Goal: Information Seeking & Learning: Learn about a topic

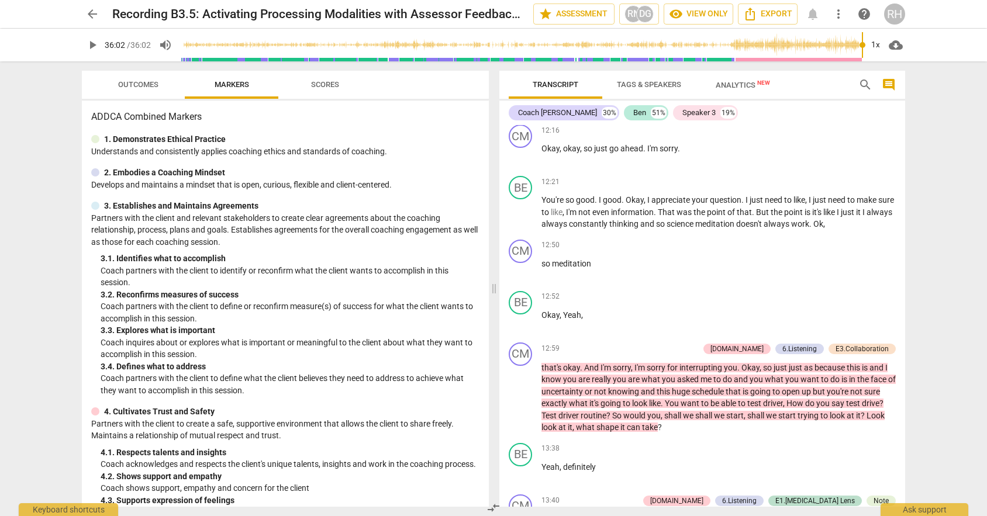
scroll to position [2249, 0]
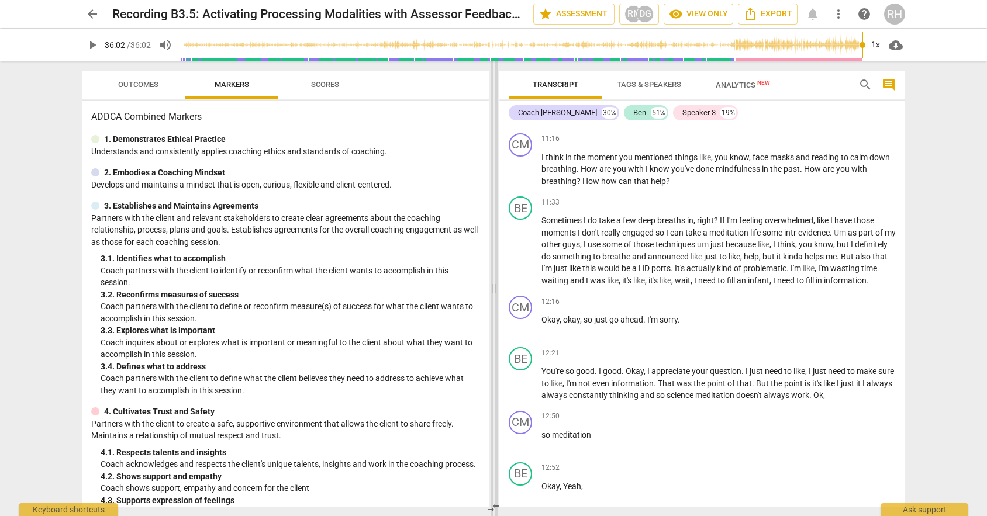
type input "2162"
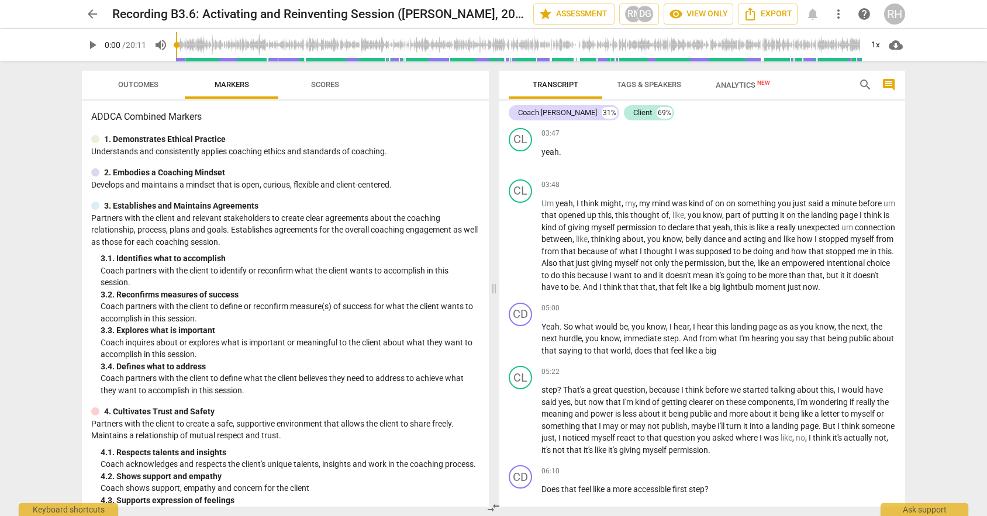
scroll to position [749, 0]
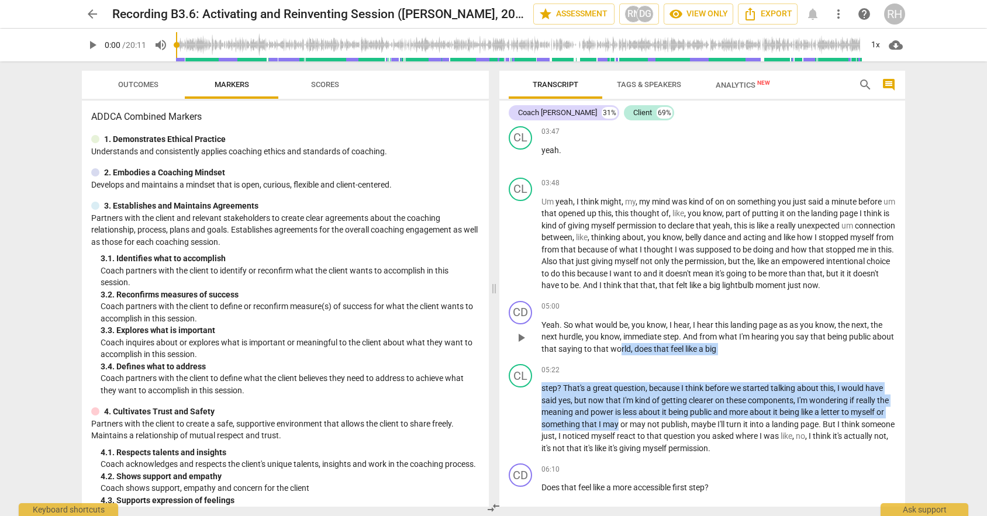
drag, startPoint x: 654, startPoint y: 441, endPoint x: 644, endPoint y: 364, distance: 77.8
click at [644, 364] on div "CD play_arrow pause 00:00 5.Presence 6.Listening 7.Awareness keyboard_arrow_rig…" at bounding box center [702, 316] width 406 height 382
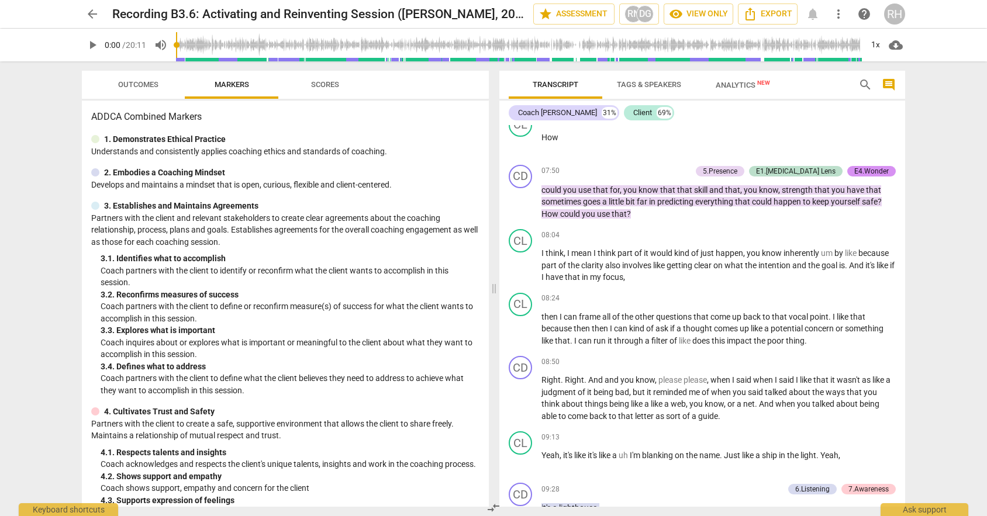
scroll to position [1757, 0]
click at [97, 18] on span "arrow_back" at bounding box center [92, 14] width 14 height 14
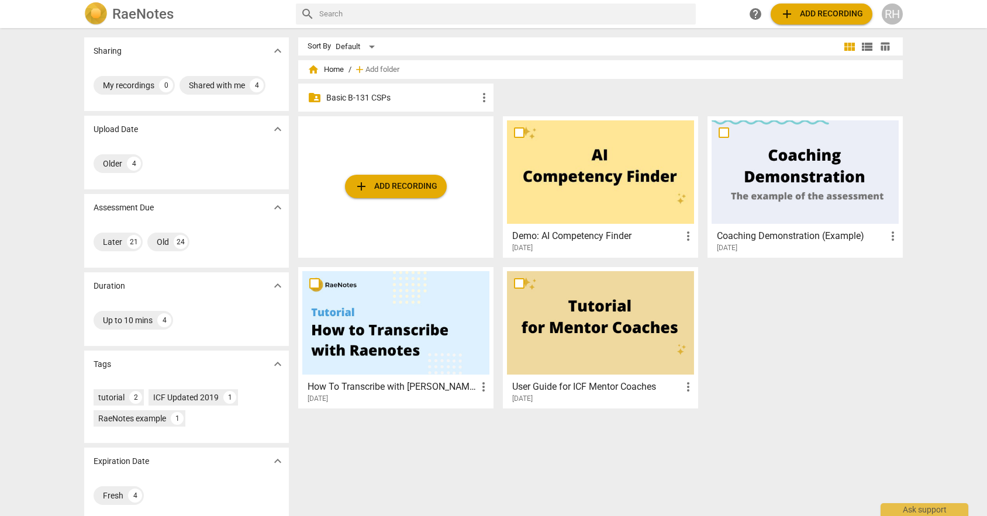
click at [374, 99] on p "Basic B-131 CSPs" at bounding box center [401, 98] width 151 height 12
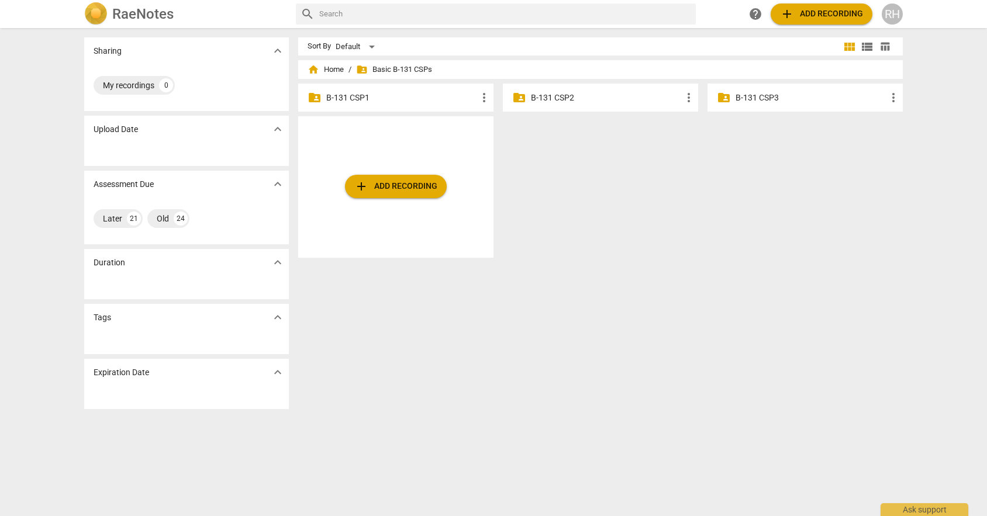
click at [566, 91] on div "folder_shared B-131 CSP2 more_vert" at bounding box center [600, 98] width 195 height 28
click at [566, 103] on p "B-131 CSP2" at bounding box center [606, 98] width 151 height 12
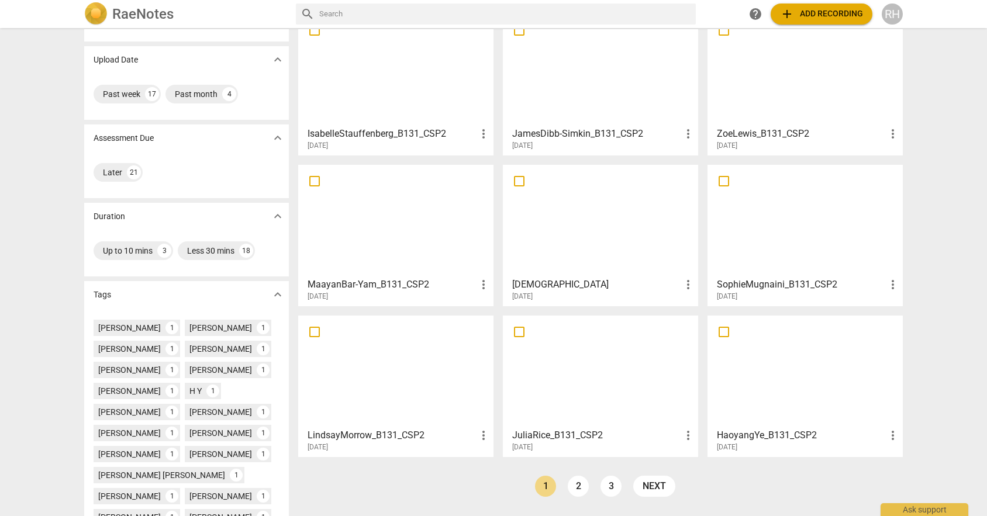
scroll to position [77, 0]
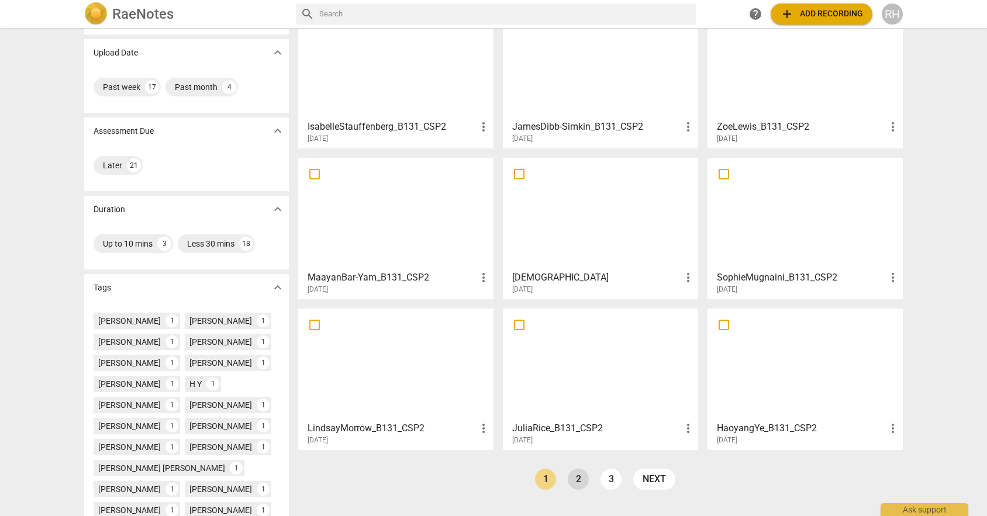
click at [572, 480] on link "2" at bounding box center [578, 479] width 21 height 21
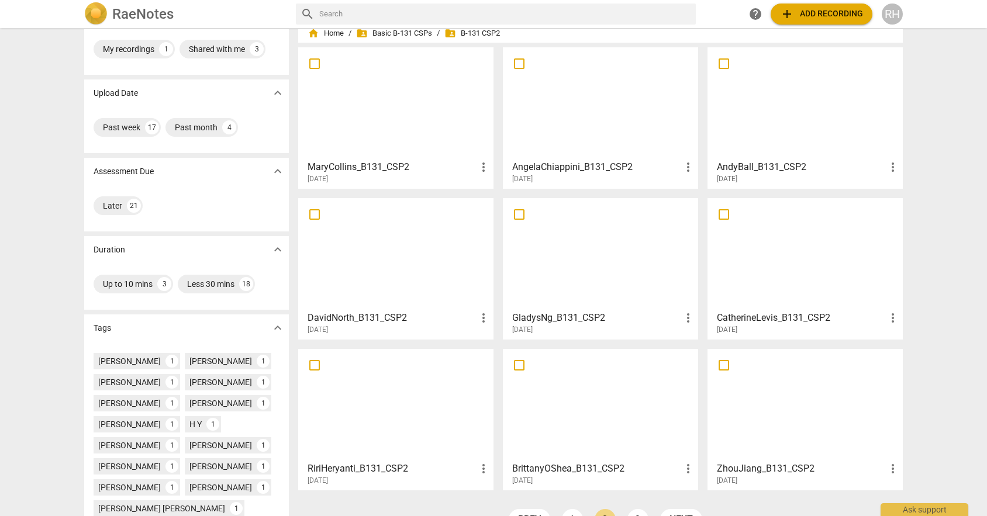
scroll to position [56, 0]
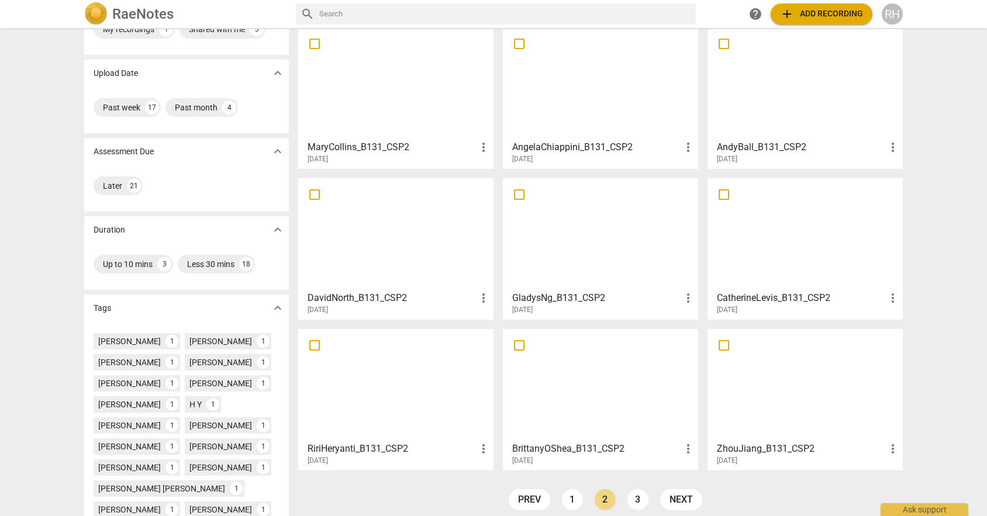
click at [402, 389] on div at bounding box center [395, 384] width 187 height 103
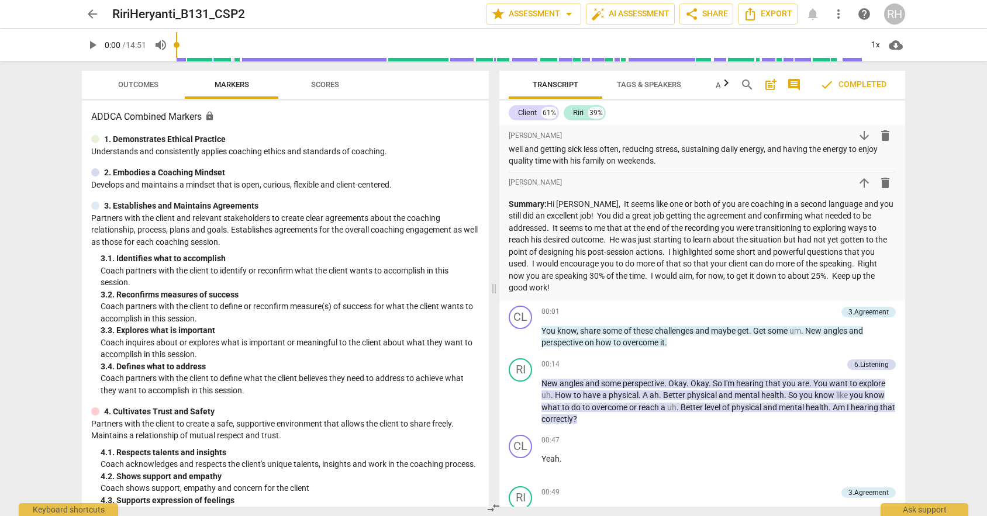
scroll to position [22, 0]
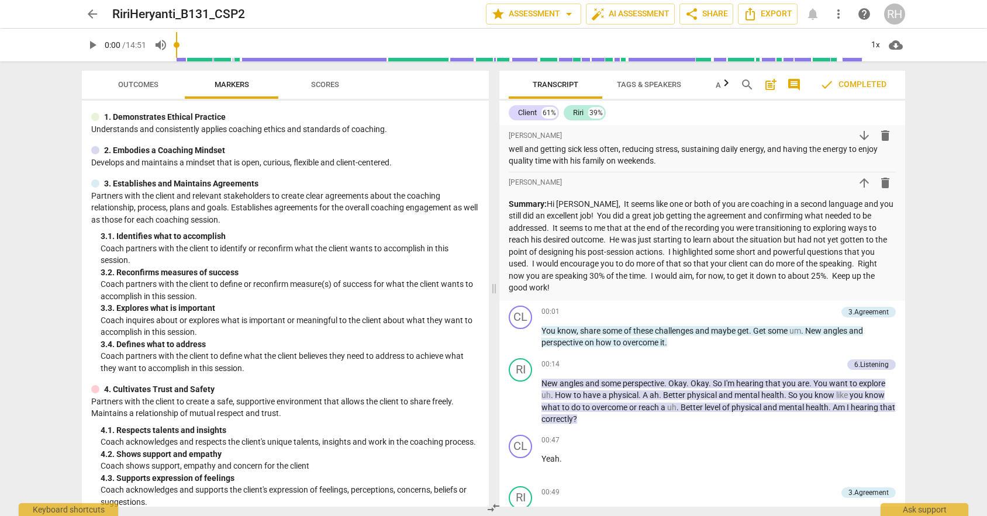
click at [323, 92] on span "Scores" at bounding box center [325, 85] width 56 height 16
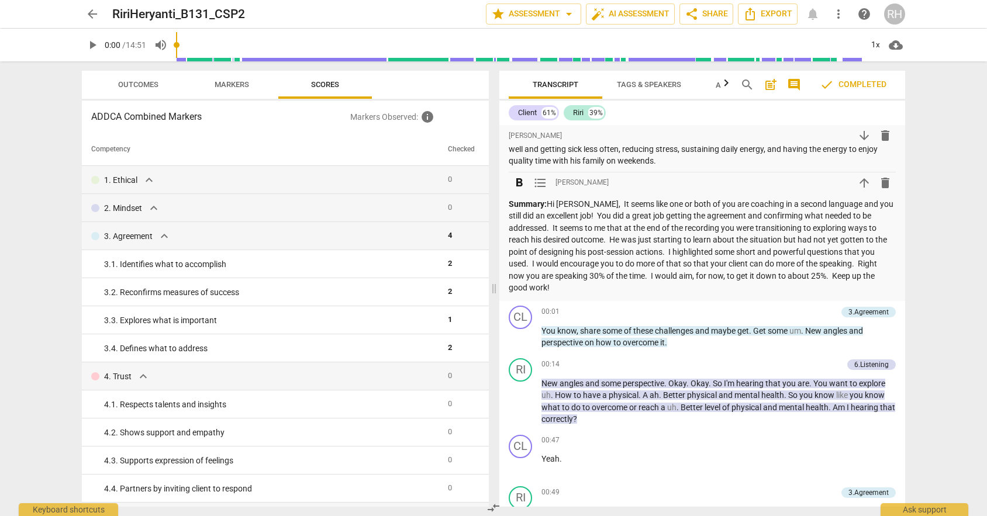
scroll to position [0, 0]
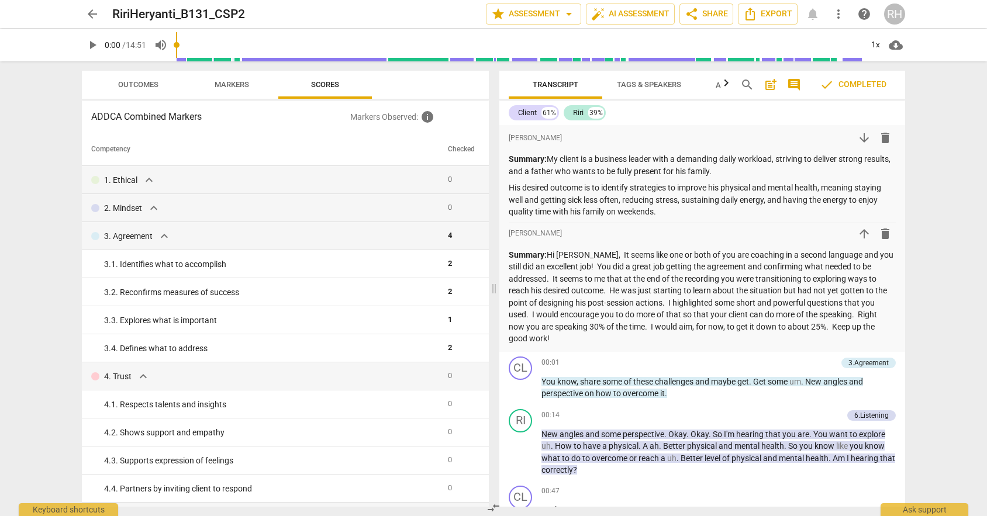
click at [90, 16] on span "arrow_back" at bounding box center [92, 14] width 14 height 14
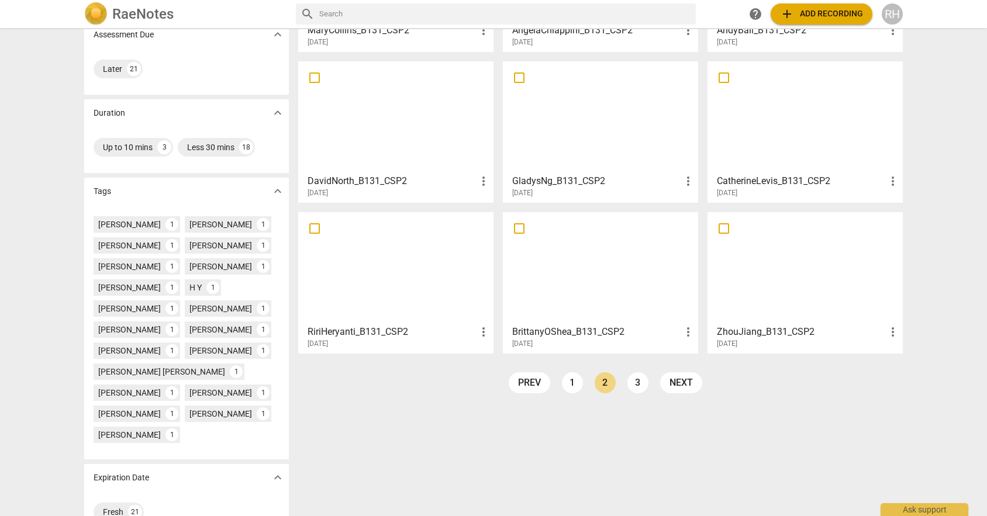
scroll to position [174, 0]
click at [738, 302] on div at bounding box center [804, 267] width 187 height 103
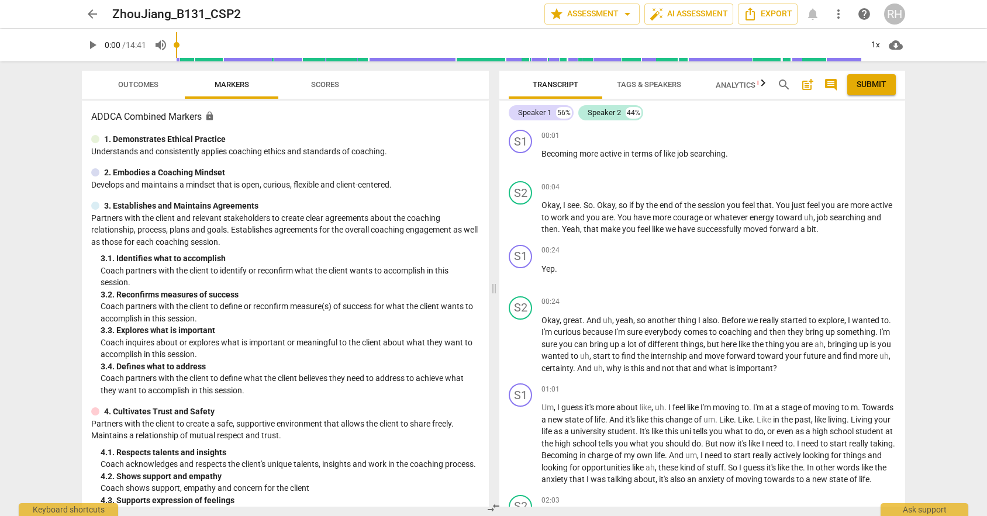
click at [661, 81] on span "Tags & Speakers" at bounding box center [649, 84] width 64 height 9
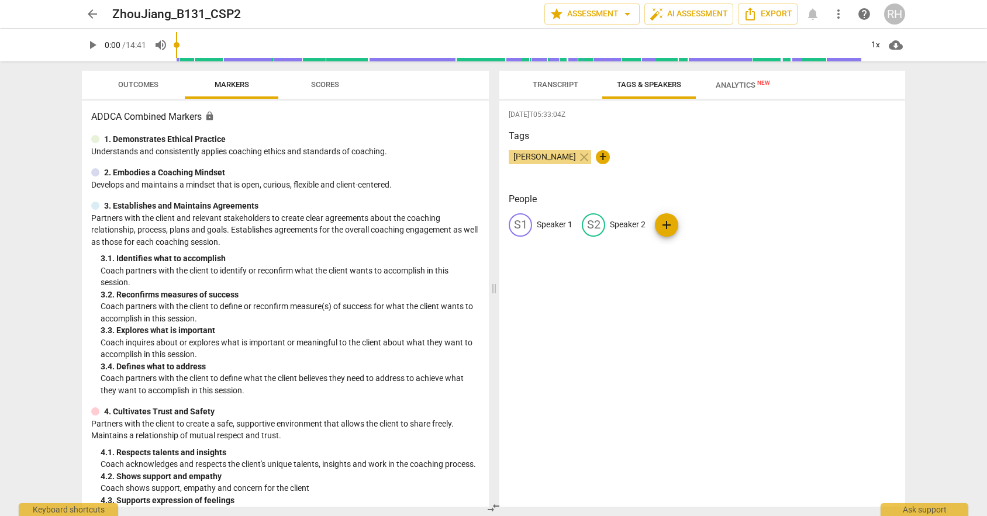
click at [725, 84] on span "Analytics New" at bounding box center [742, 85] width 54 height 9
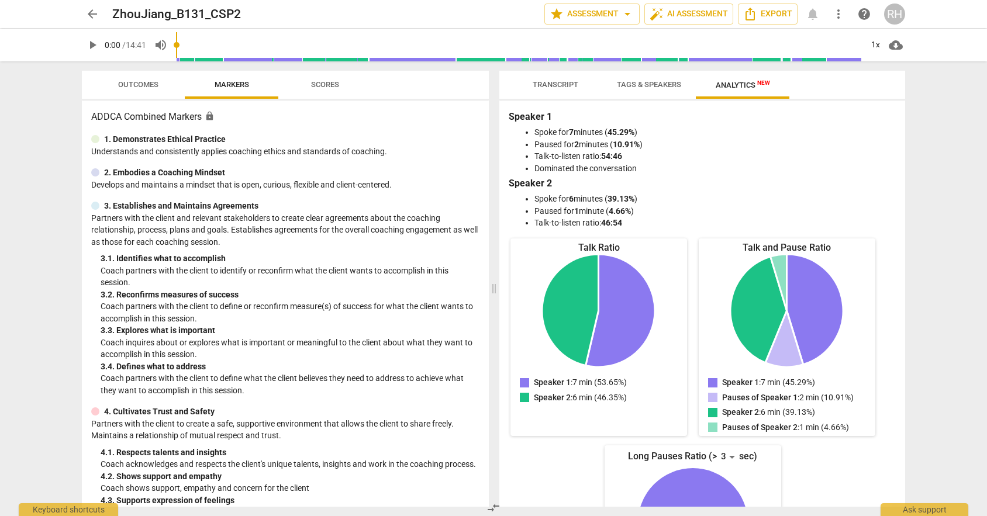
click at [651, 80] on span "Tags & Speakers" at bounding box center [649, 84] width 64 height 9
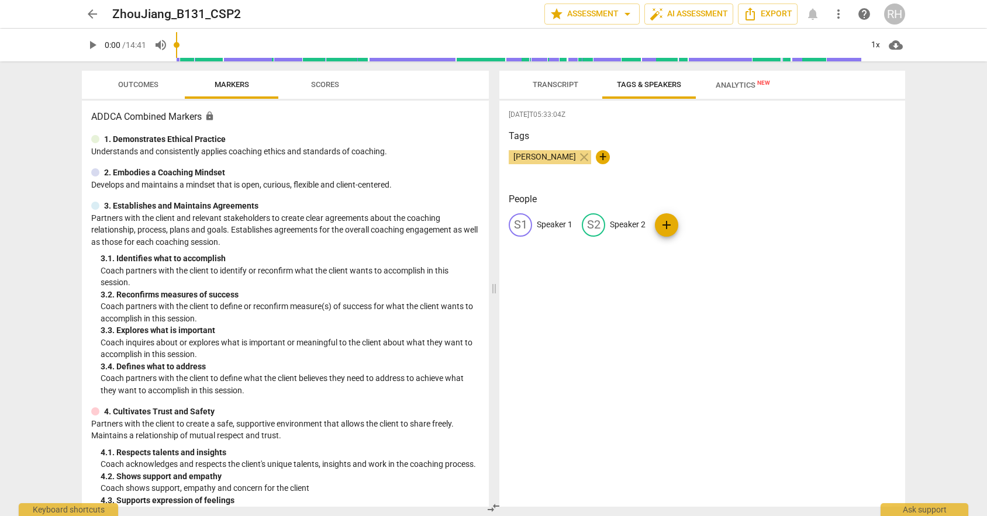
click at [563, 79] on span "Transcript" at bounding box center [555, 85] width 74 height 16
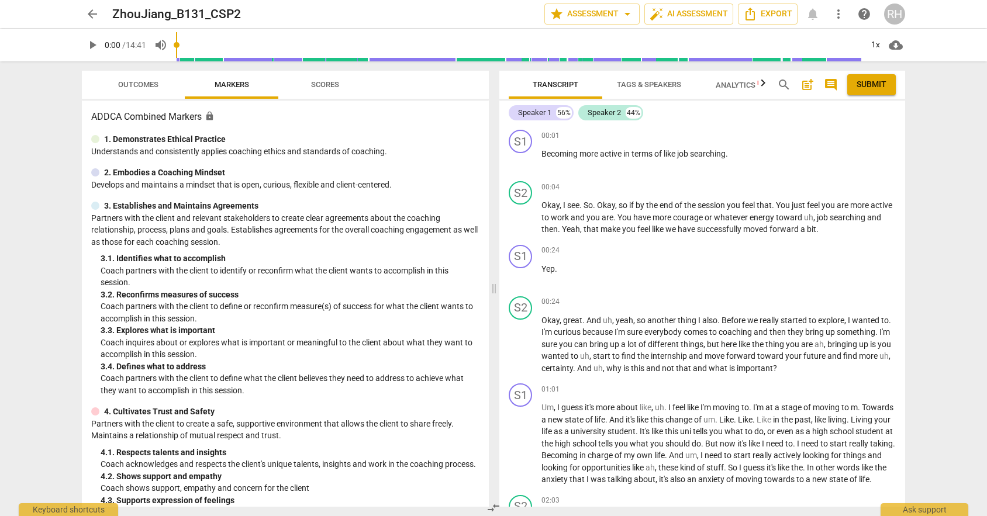
click at [315, 83] on span "Scores" at bounding box center [325, 84] width 28 height 9
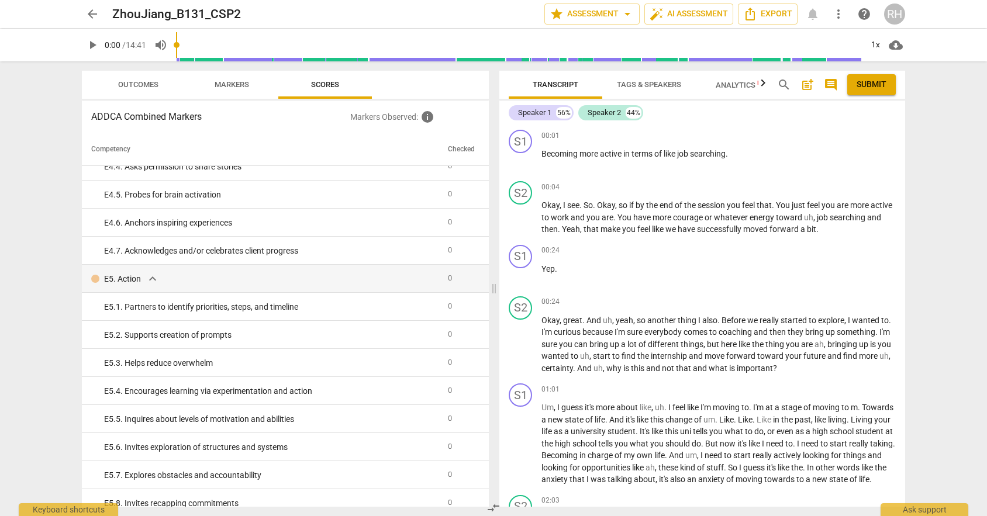
scroll to position [2274, 0]
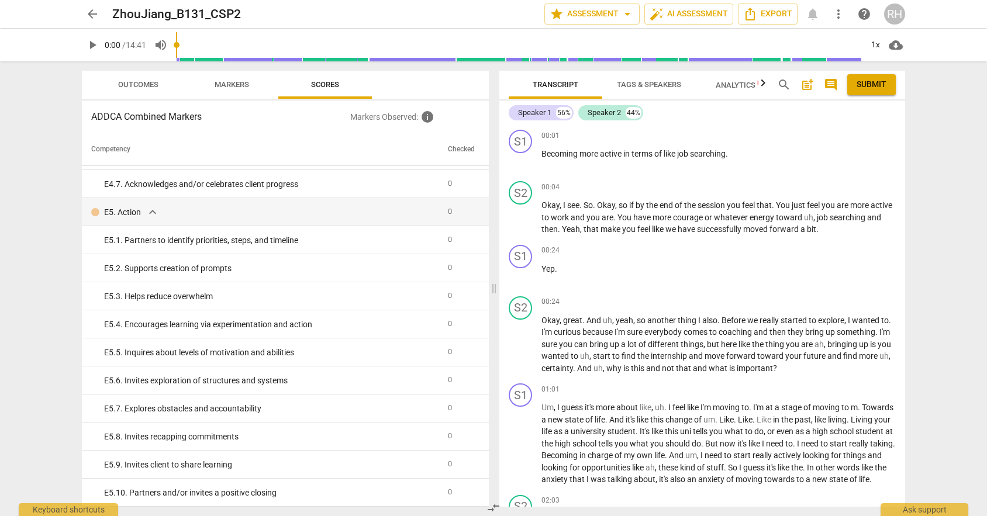
click at [92, 15] on span "arrow_back" at bounding box center [92, 14] width 14 height 14
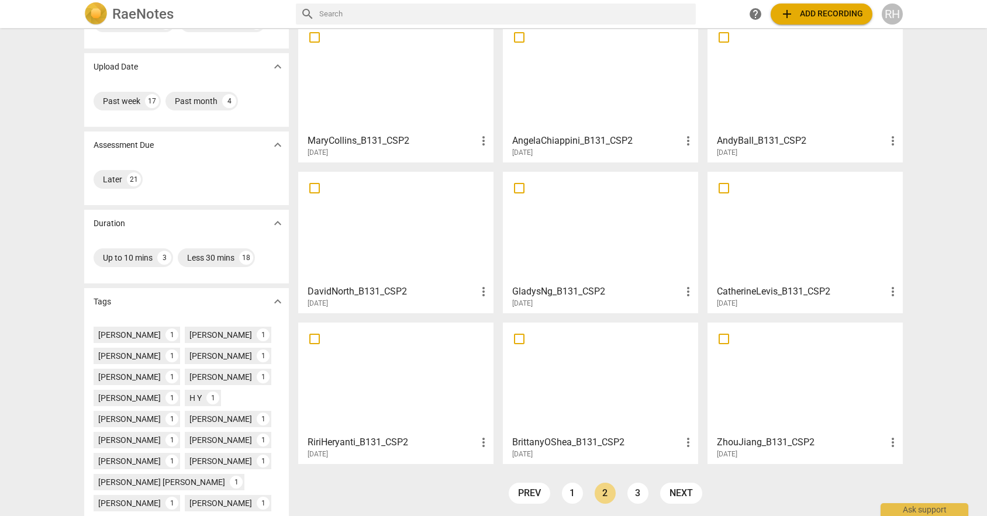
scroll to position [83, 0]
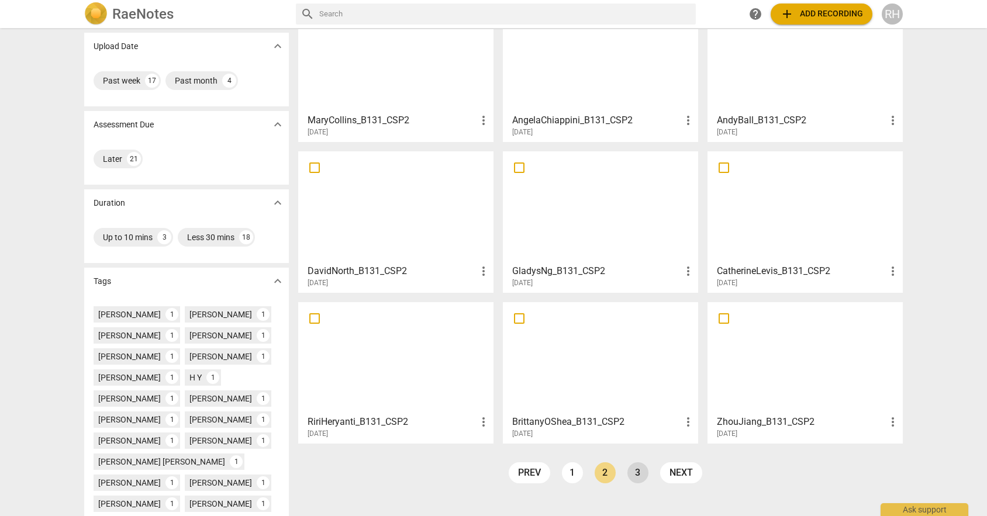
click at [633, 472] on link "3" at bounding box center [637, 472] width 21 height 21
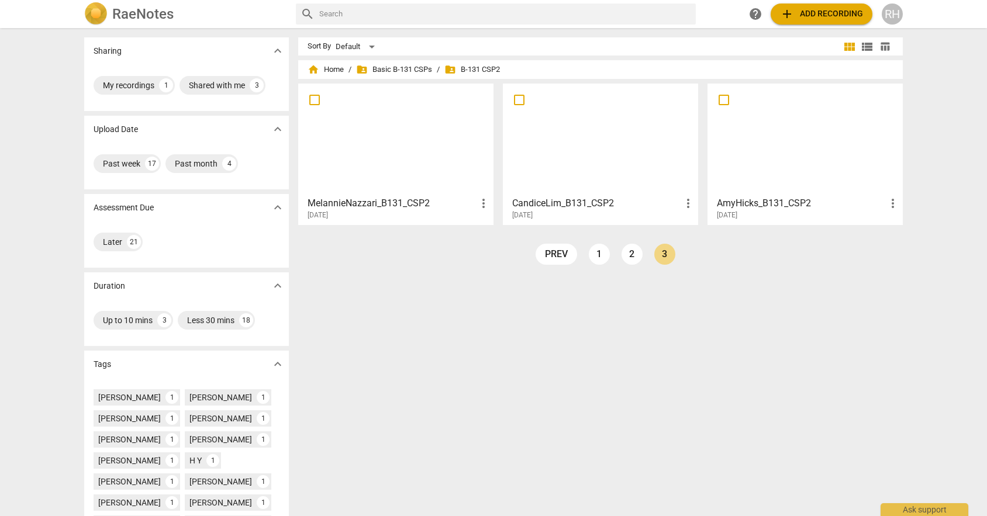
click at [392, 157] on div at bounding box center [395, 139] width 187 height 103
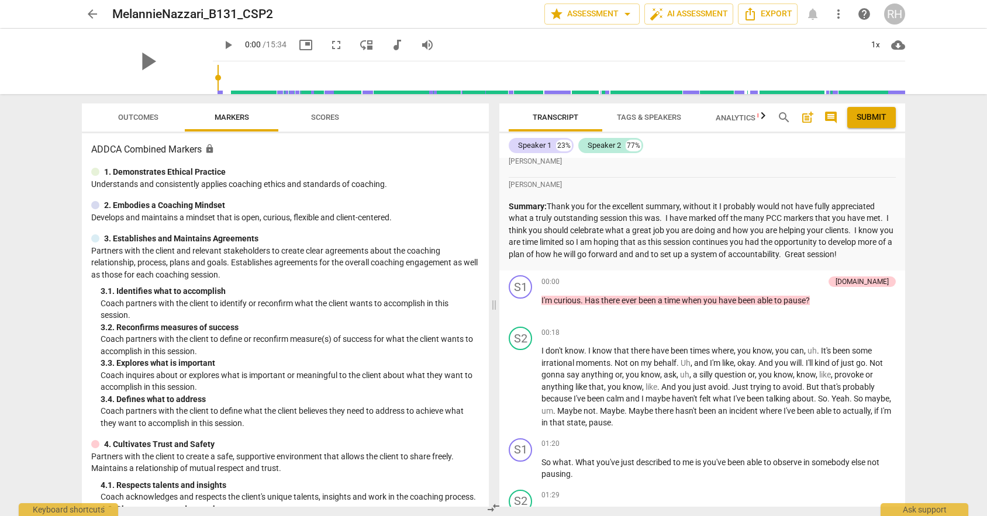
scroll to position [99, 0]
click at [85, 18] on span "arrow_back" at bounding box center [92, 14] width 14 height 14
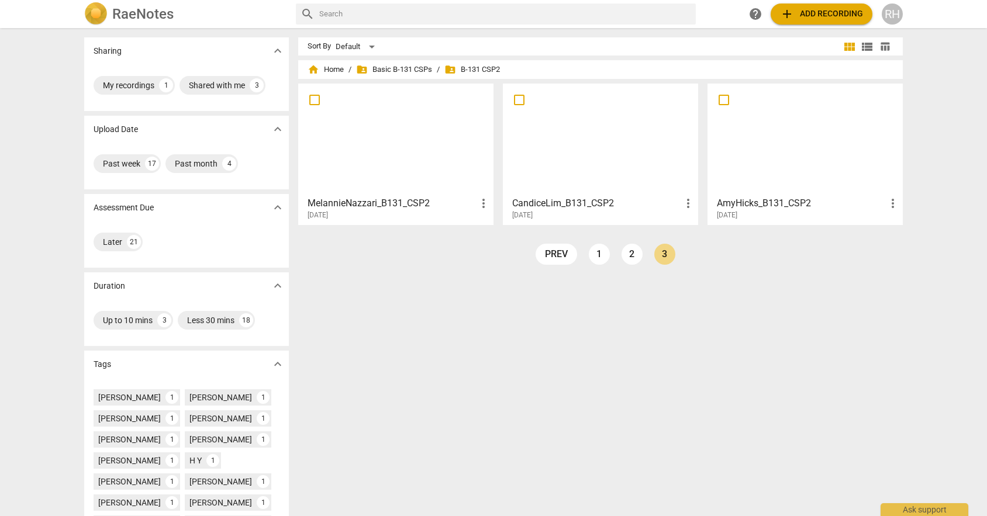
click at [582, 212] on div "[DATE]" at bounding box center [603, 215] width 183 height 10
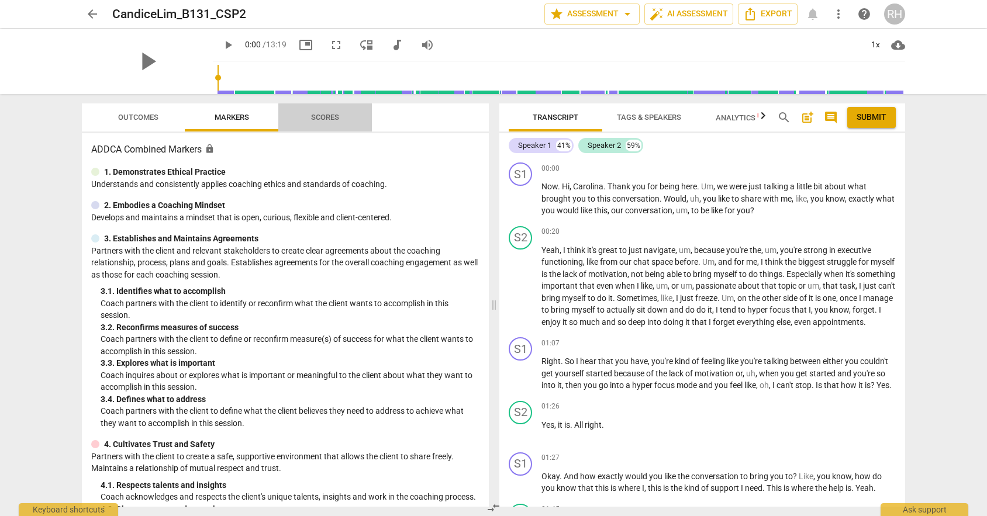
click at [338, 112] on span "Scores" at bounding box center [325, 118] width 56 height 16
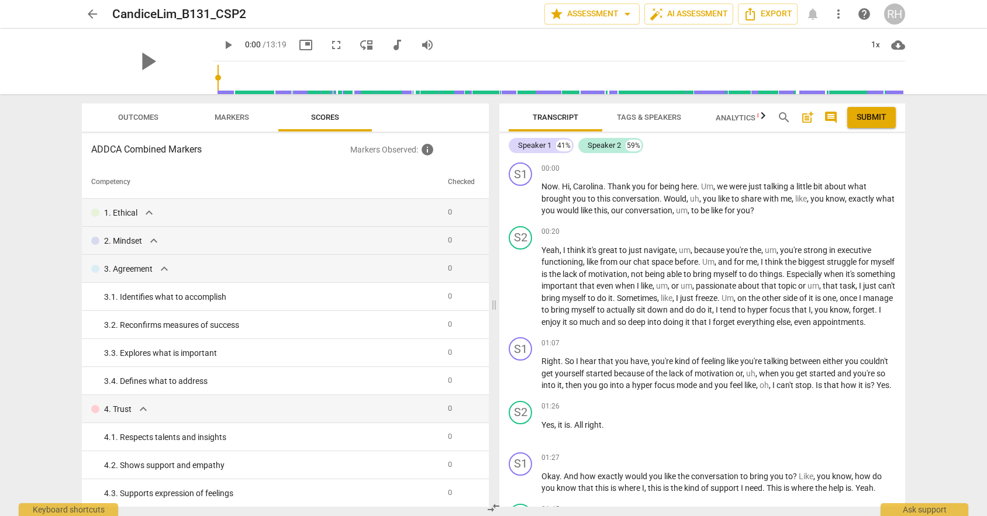
click at [241, 113] on span "Markers" at bounding box center [232, 117] width 34 height 9
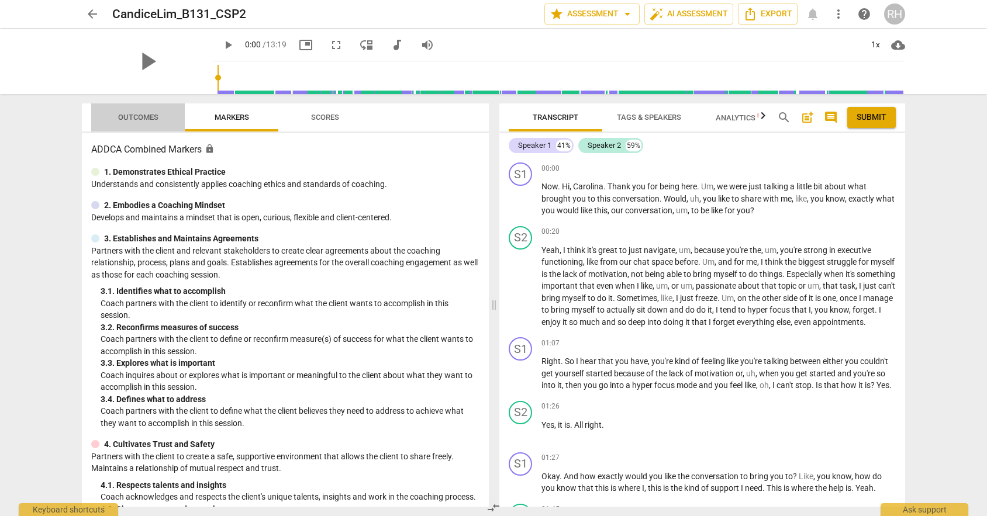
click at [148, 109] on button "Outcomes" at bounding box center [138, 117] width 94 height 28
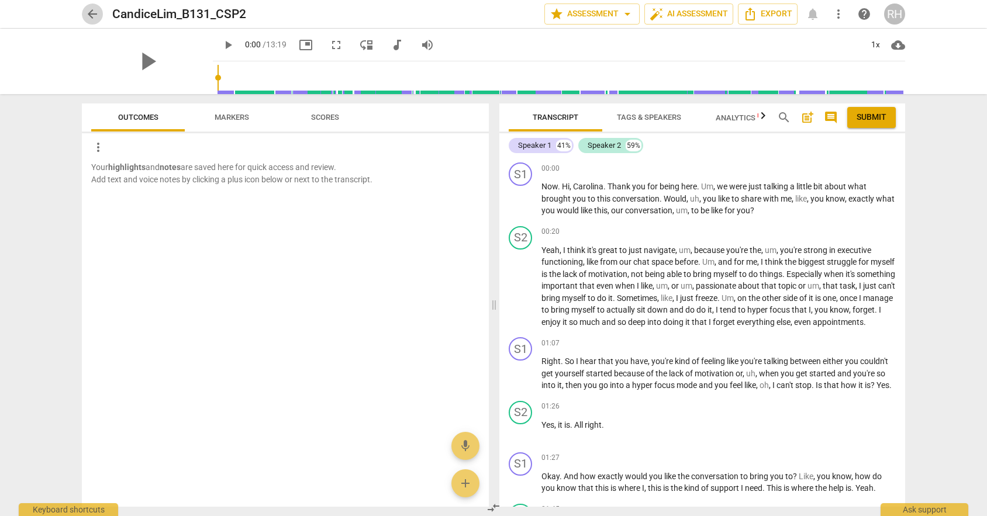
click at [96, 13] on span "arrow_back" at bounding box center [92, 14] width 14 height 14
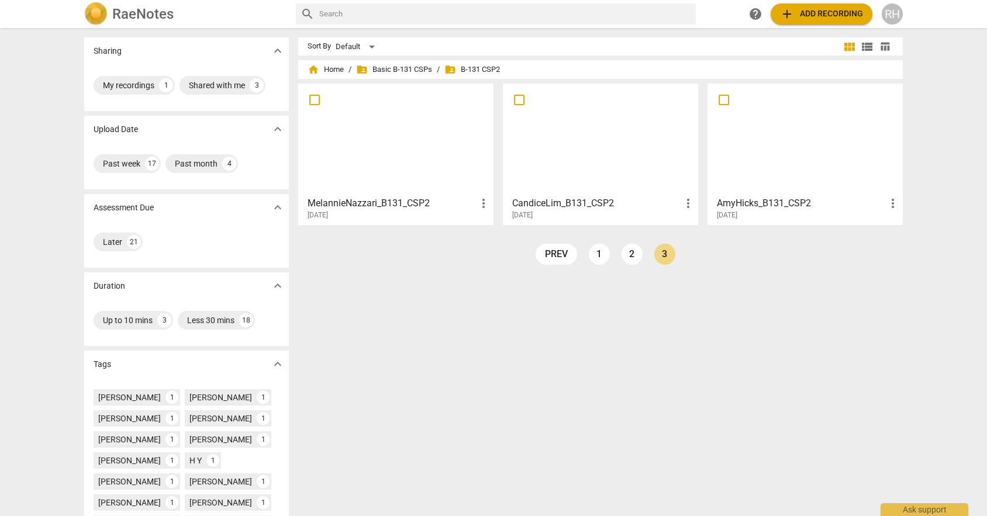
click at [832, 223] on div "AmyHicks_B131_CSP2 more_vert [DATE]" at bounding box center [804, 154] width 195 height 141
click at [832, 209] on h3 "AmyHicks_B131_CSP2" at bounding box center [801, 203] width 169 height 14
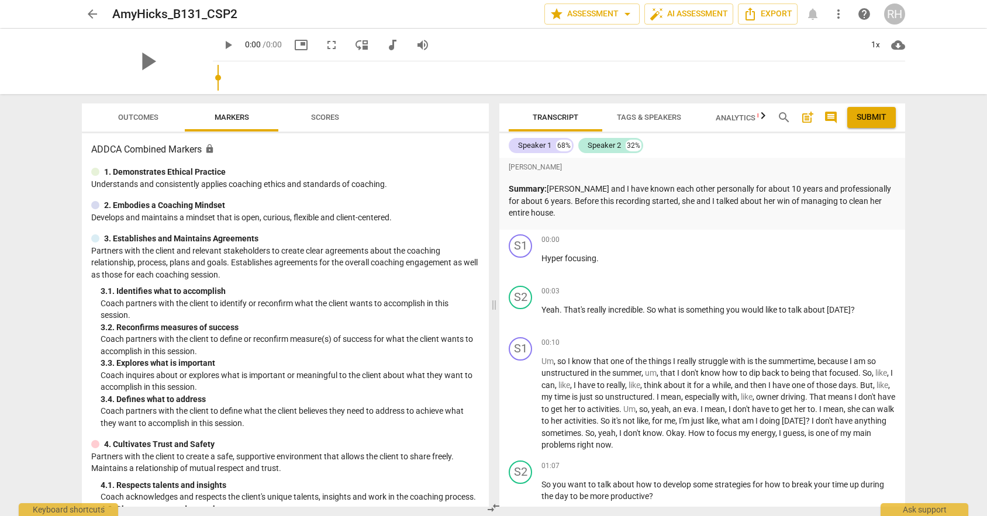
click at [666, 127] on button "Tags & Speakers" at bounding box center [649, 117] width 94 height 28
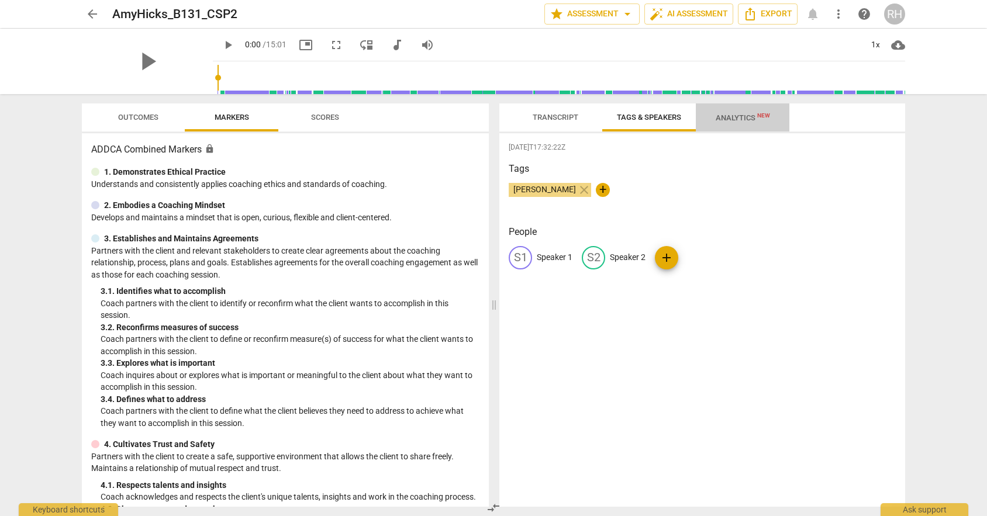
click at [726, 111] on span "Analytics New" at bounding box center [742, 118] width 82 height 18
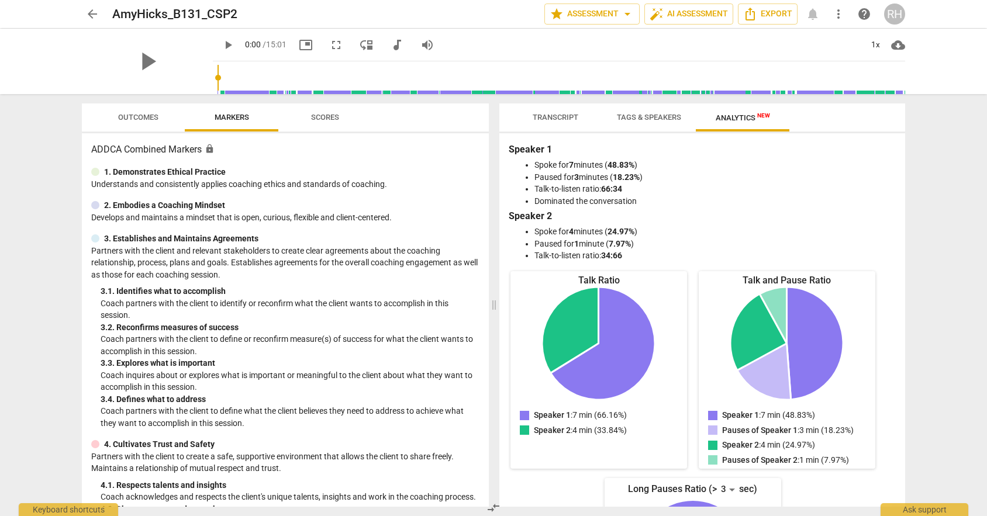
click at [569, 110] on span "Transcript" at bounding box center [555, 118] width 74 height 16
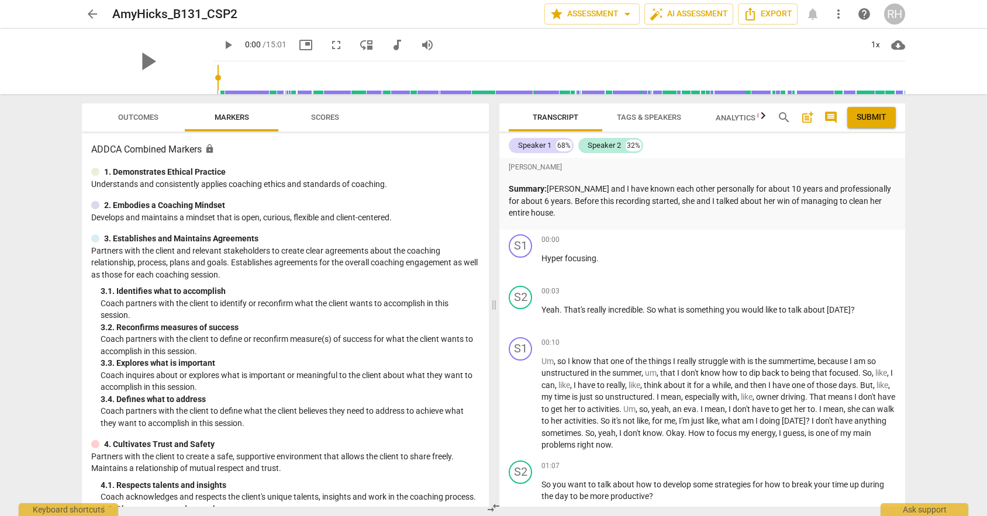
click at [91, 15] on span "arrow_back" at bounding box center [92, 14] width 14 height 14
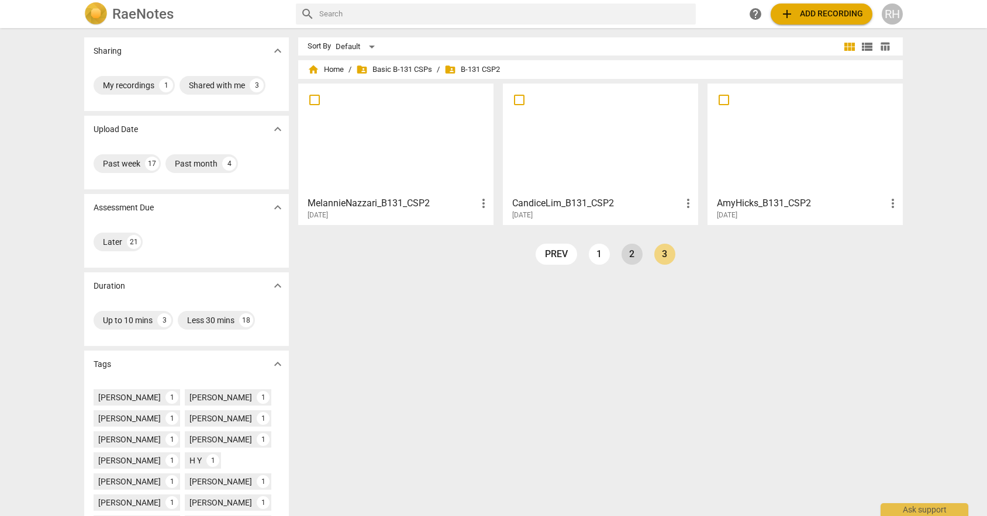
click at [627, 257] on link "2" at bounding box center [631, 254] width 21 height 21
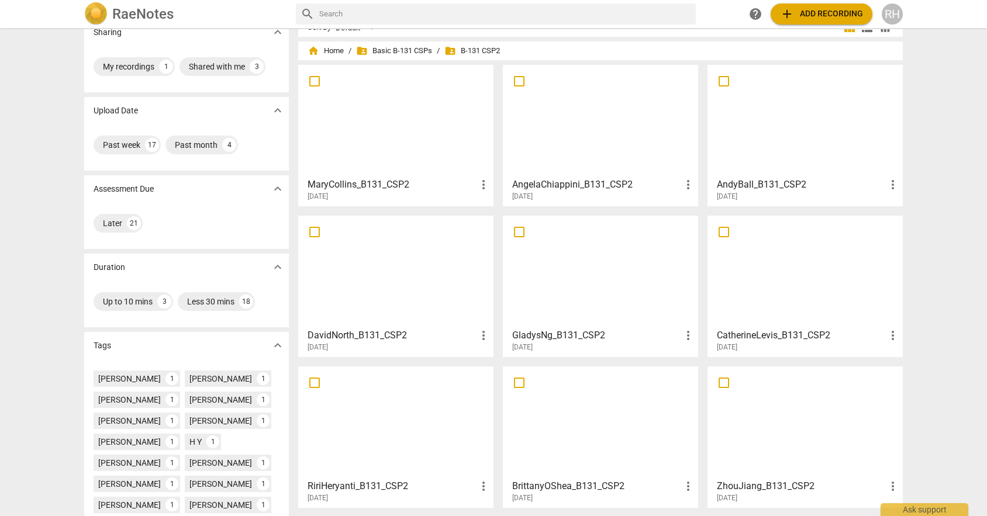
scroll to position [19, 0]
click at [730, 185] on h3 "AndyBall_B131_CSP2" at bounding box center [801, 184] width 169 height 14
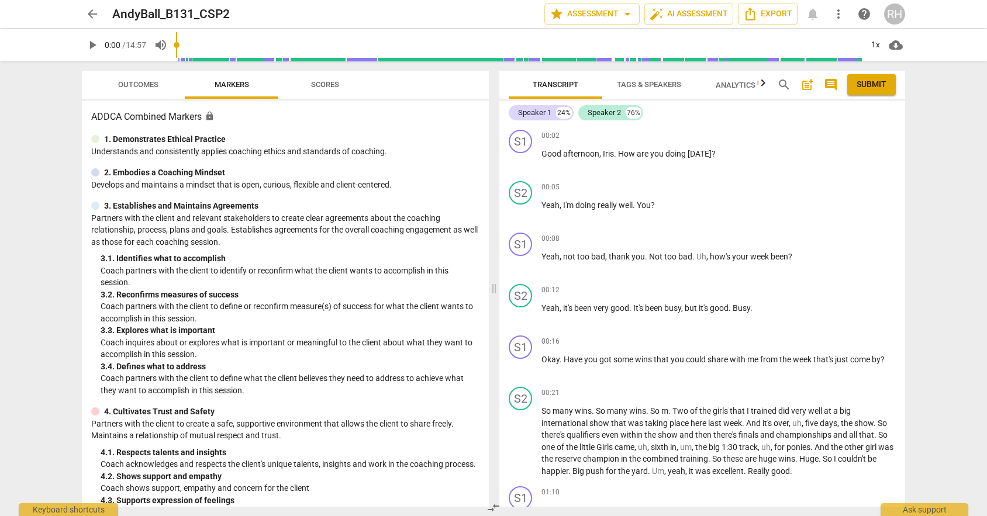
click at [88, 16] on span "arrow_back" at bounding box center [92, 14] width 14 height 14
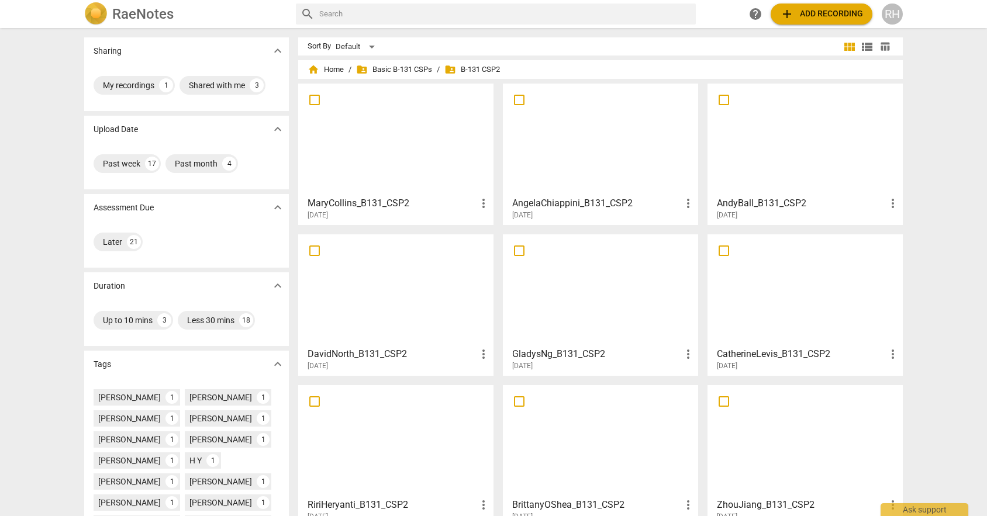
click at [559, 149] on div at bounding box center [600, 139] width 187 height 103
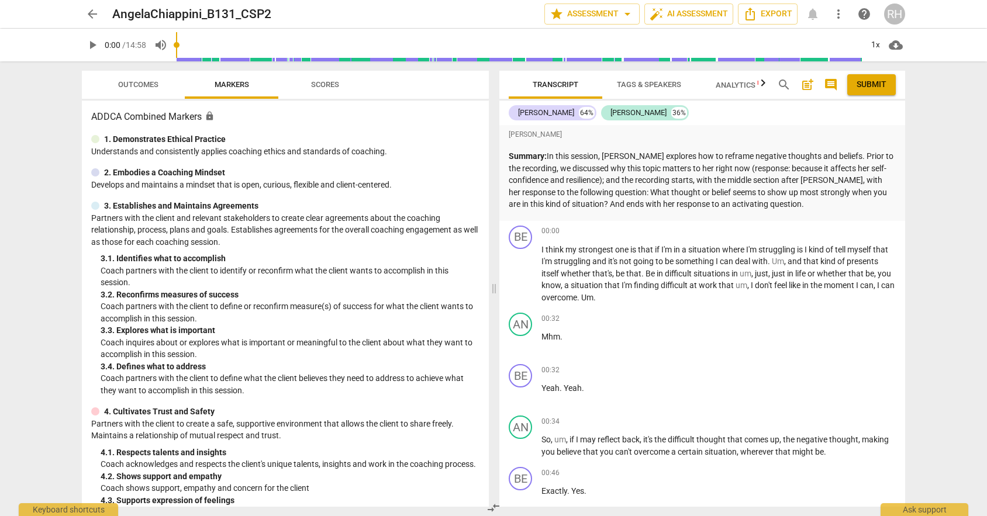
click at [91, 19] on span "arrow_back" at bounding box center [92, 14] width 14 height 14
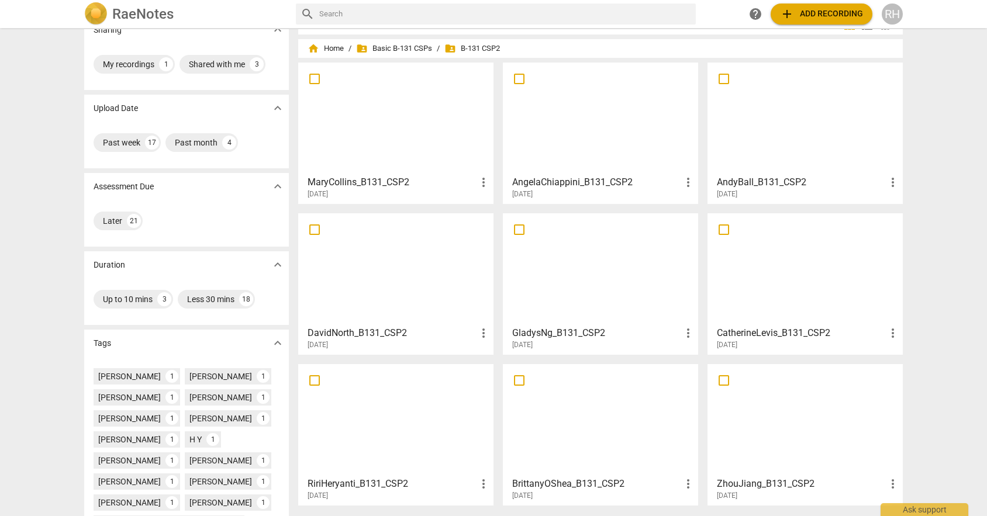
scroll to position [27, 0]
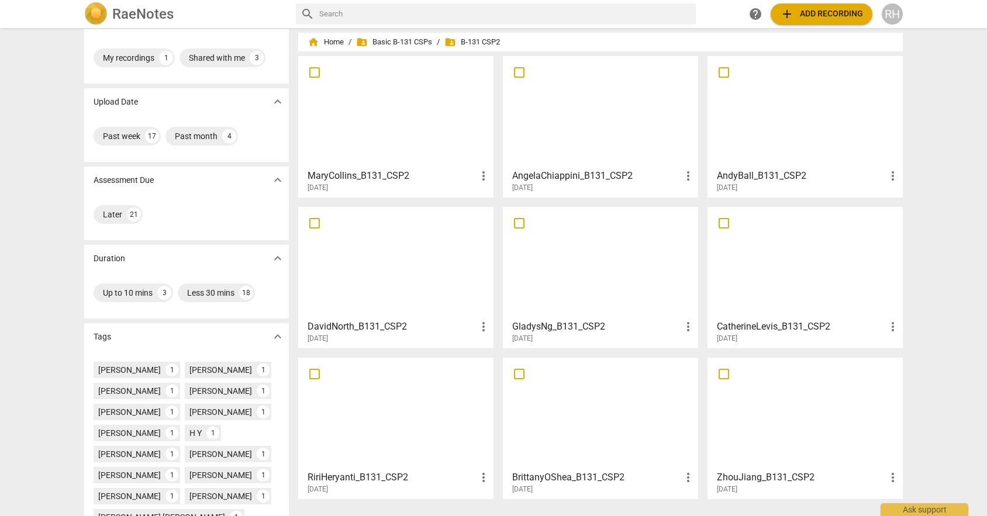
click at [399, 278] on div at bounding box center [395, 262] width 187 height 103
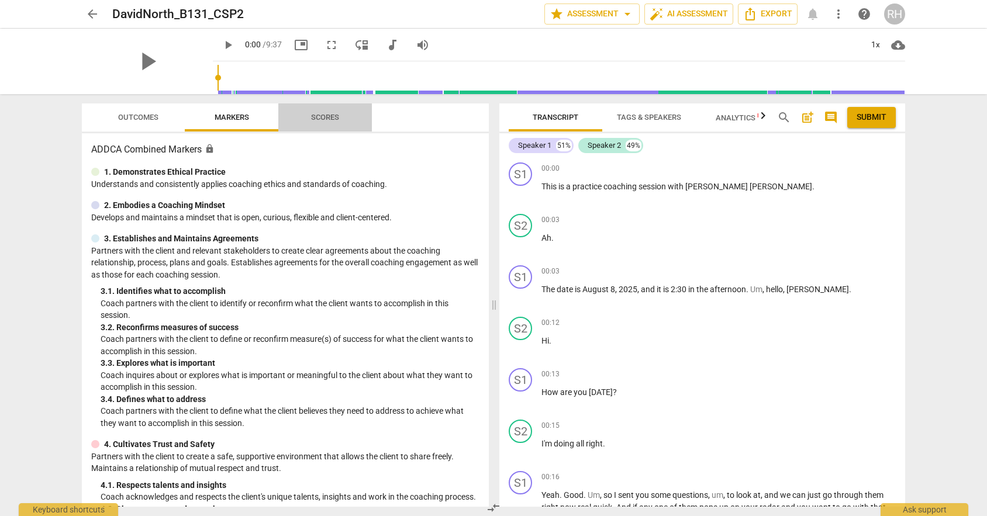
click at [338, 115] on span "Scores" at bounding box center [325, 117] width 28 height 9
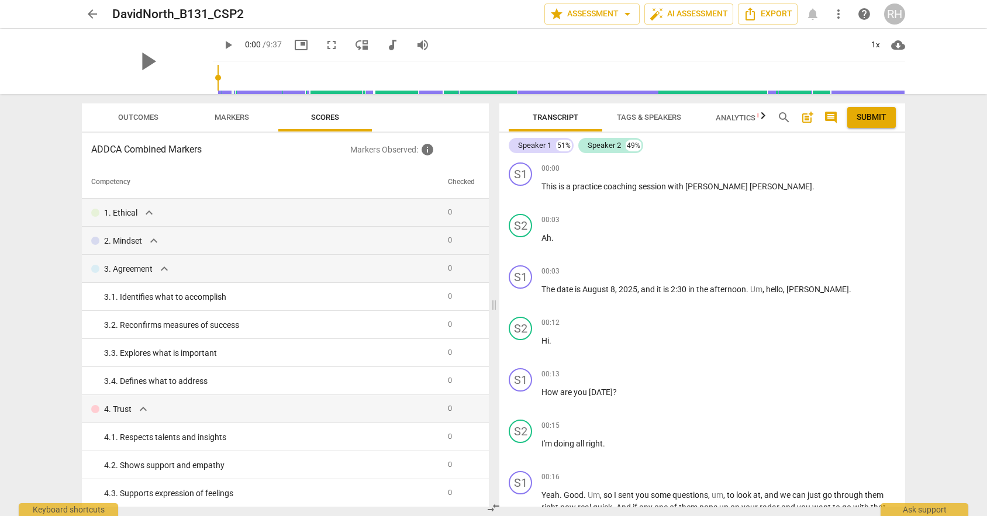
click at [241, 113] on span "Markers" at bounding box center [232, 117] width 34 height 9
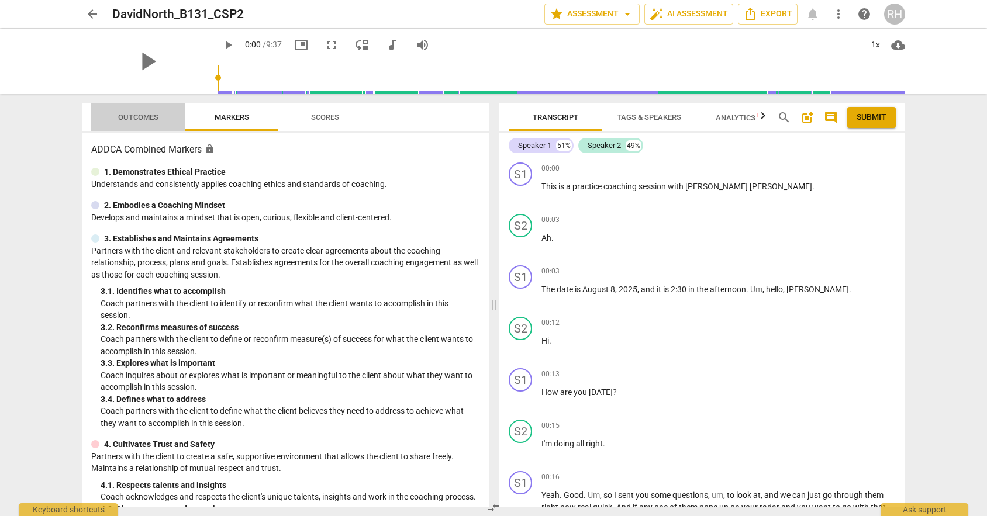
click at [141, 113] on span "Outcomes" at bounding box center [138, 117] width 40 height 9
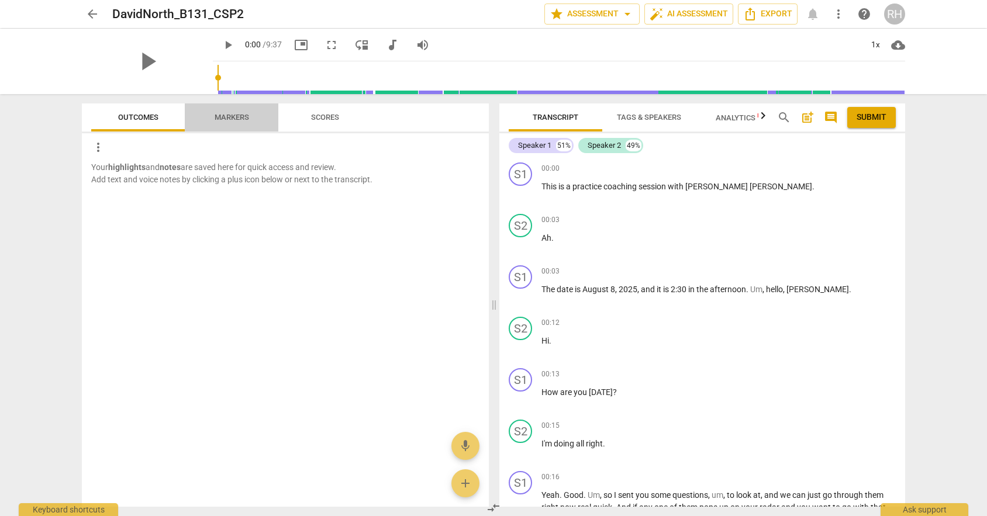
click at [254, 113] on span "Markers" at bounding box center [231, 118] width 63 height 16
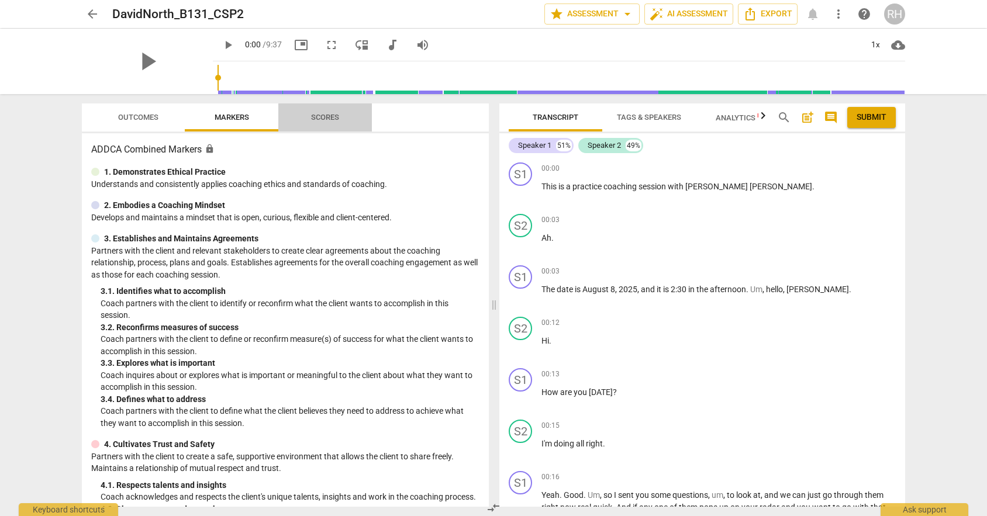
click at [327, 116] on span "Scores" at bounding box center [325, 117] width 28 height 9
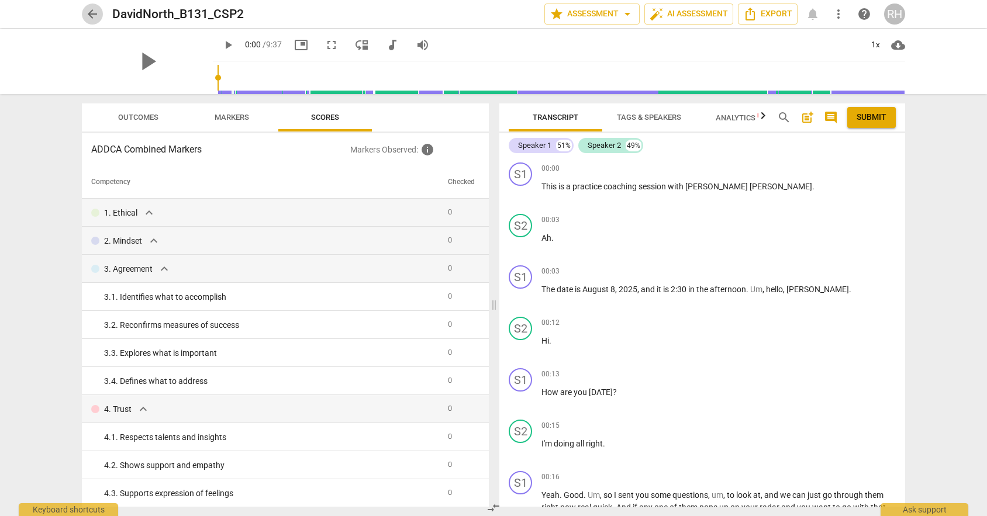
click at [96, 12] on span "arrow_back" at bounding box center [92, 14] width 14 height 14
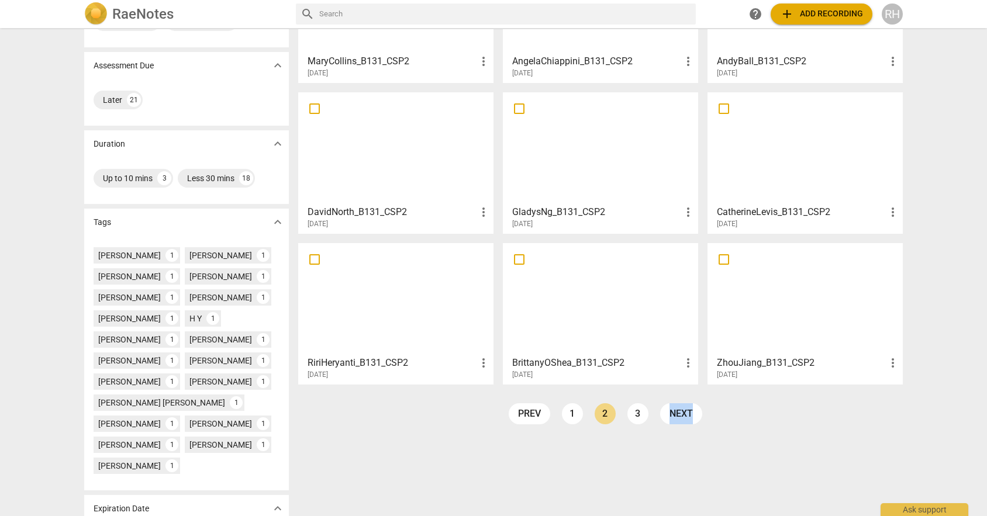
scroll to position [155, 0]
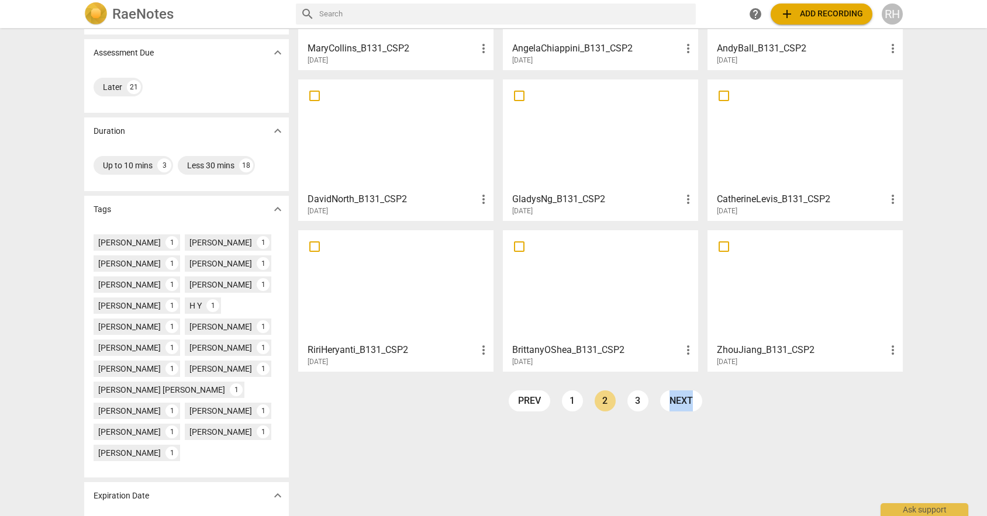
drag, startPoint x: 639, startPoint y: 455, endPoint x: 487, endPoint y: 509, distance: 161.2
click at [487, 511] on div "Sharing expand_more My recordings 1 Shared with me 3 Upload Date expand_more Pa…" at bounding box center [493, 272] width 987 height 487
click at [575, 127] on div at bounding box center [600, 135] width 187 height 103
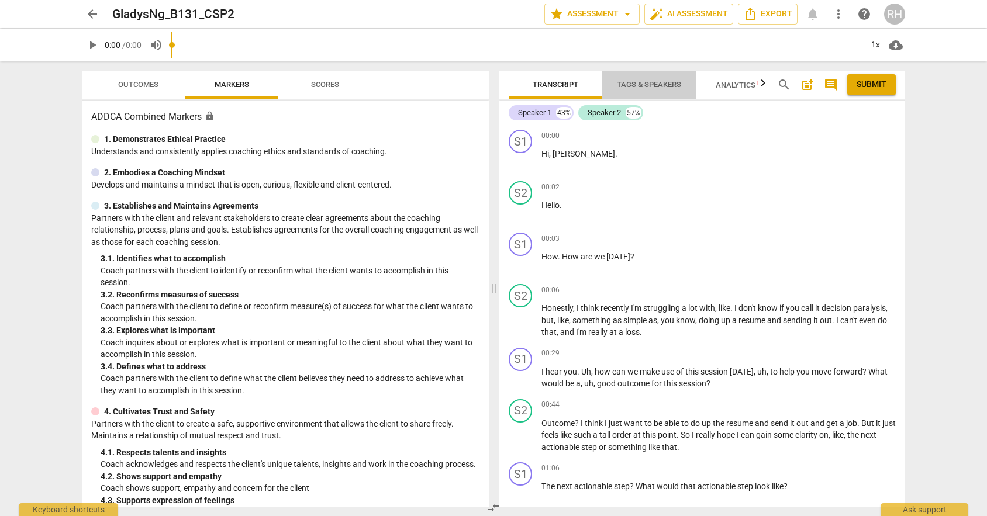
click at [658, 81] on span "Tags & Speakers" at bounding box center [649, 84] width 64 height 9
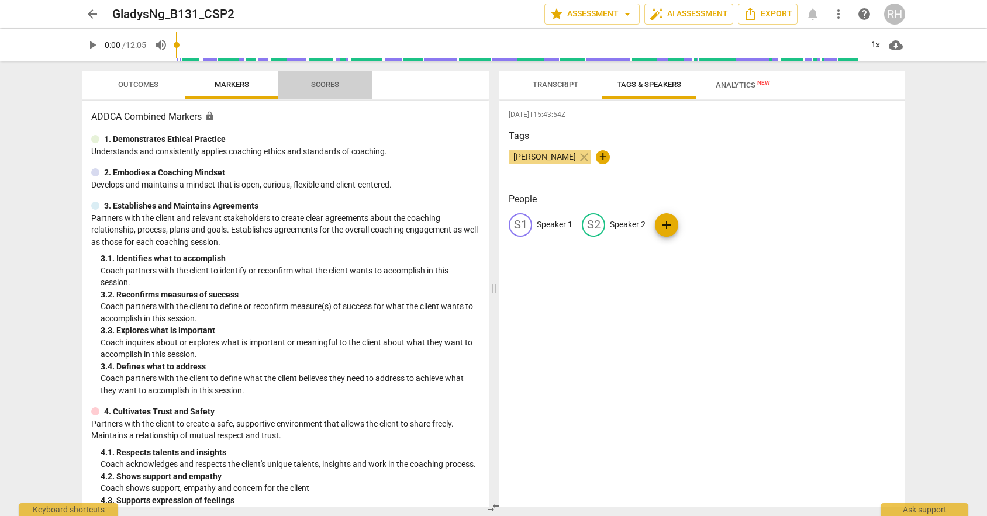
click at [330, 79] on span "Scores" at bounding box center [325, 85] width 56 height 16
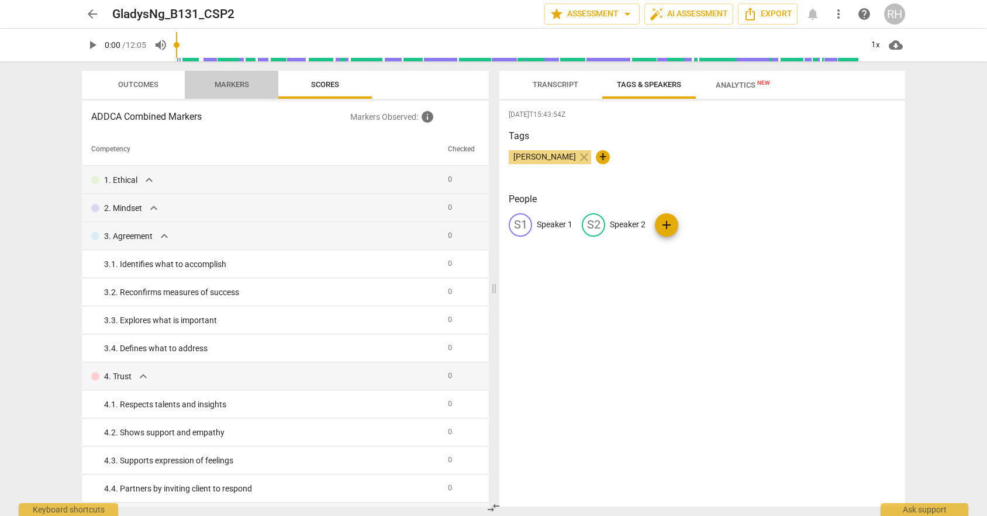
click at [251, 84] on span "Markers" at bounding box center [231, 85] width 63 height 16
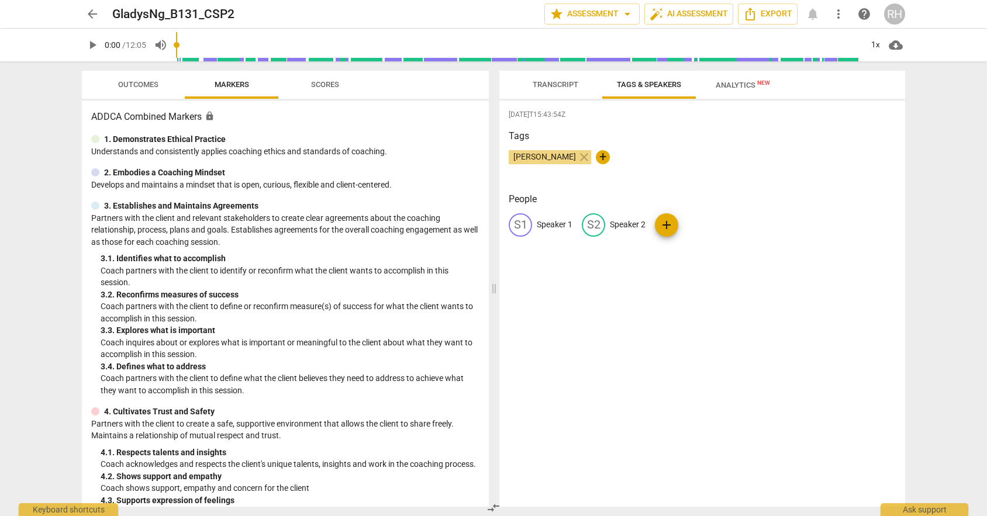
click at [569, 82] on span "Transcript" at bounding box center [556, 84] width 46 height 9
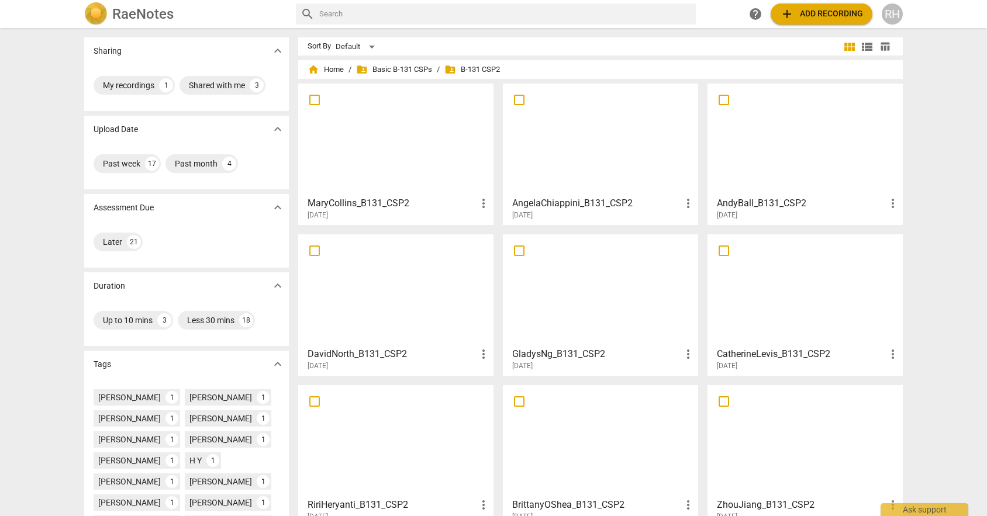
click at [755, 312] on div at bounding box center [804, 289] width 187 height 103
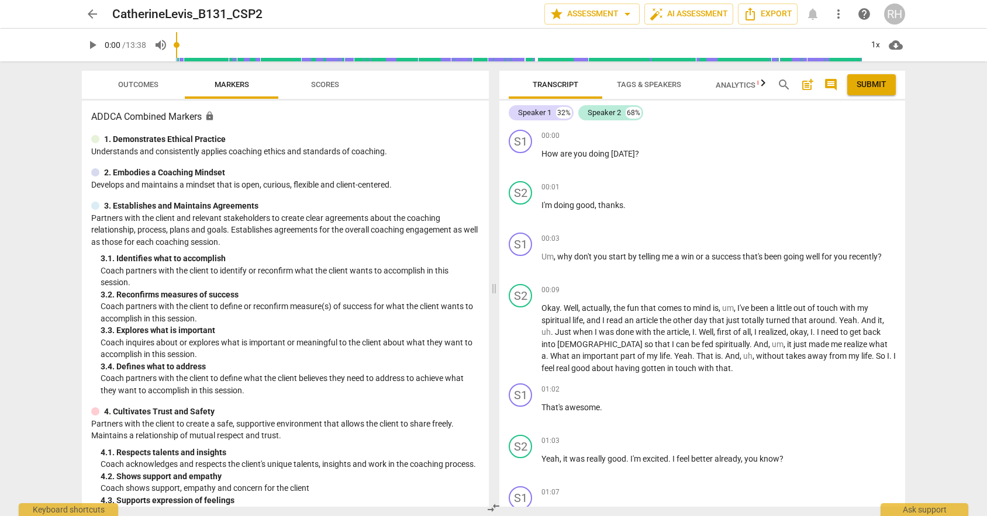
click at [94, 15] on span "arrow_back" at bounding box center [92, 14] width 14 height 14
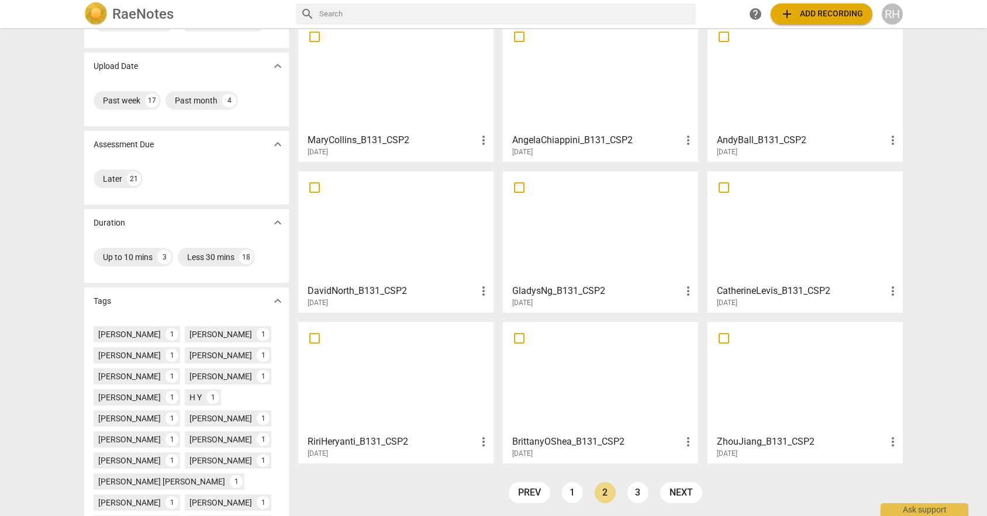
scroll to position [88, 0]
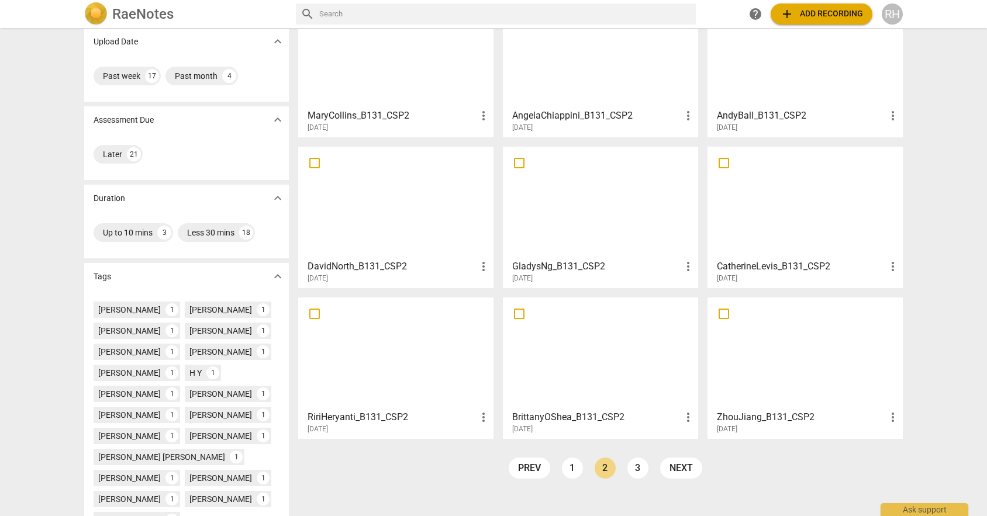
click at [424, 364] on div at bounding box center [395, 353] width 187 height 103
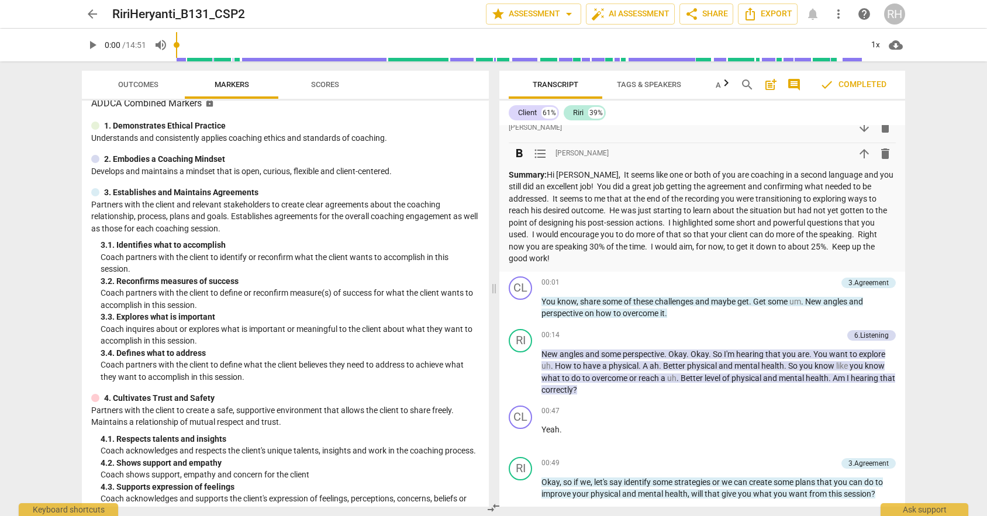
scroll to position [81, 0]
click at [94, 18] on span "arrow_back" at bounding box center [92, 14] width 14 height 14
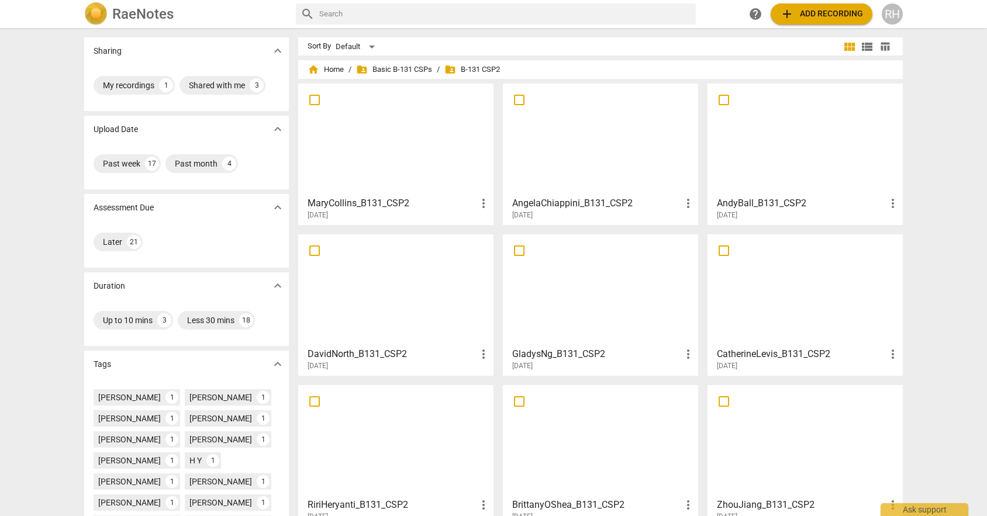
click at [407, 494] on div "RiriHeryanti_B131_CSP2 more_vert [DATE]" at bounding box center [396, 507] width 188 height 29
